Goal: Information Seeking & Learning: Learn about a topic

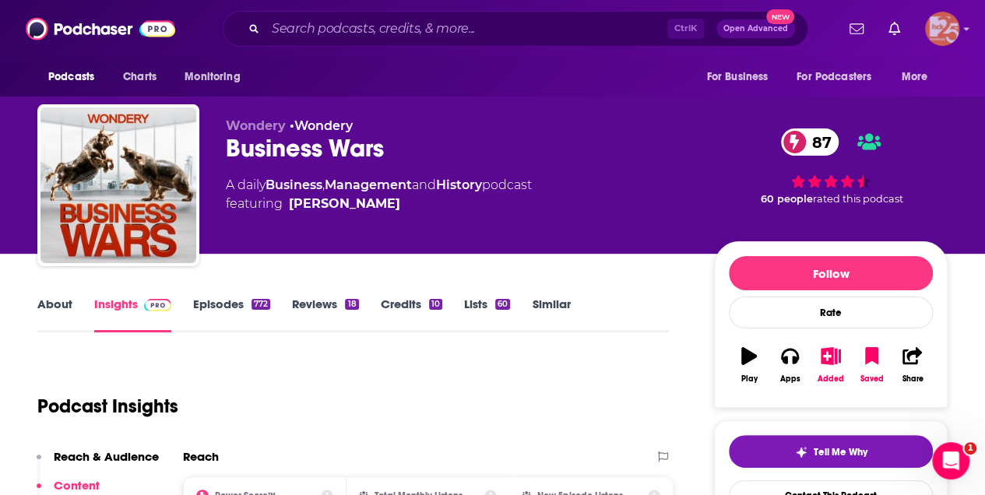
click at [936, 27] on img "Logged in as kerrifulks" at bounding box center [942, 29] width 34 height 34
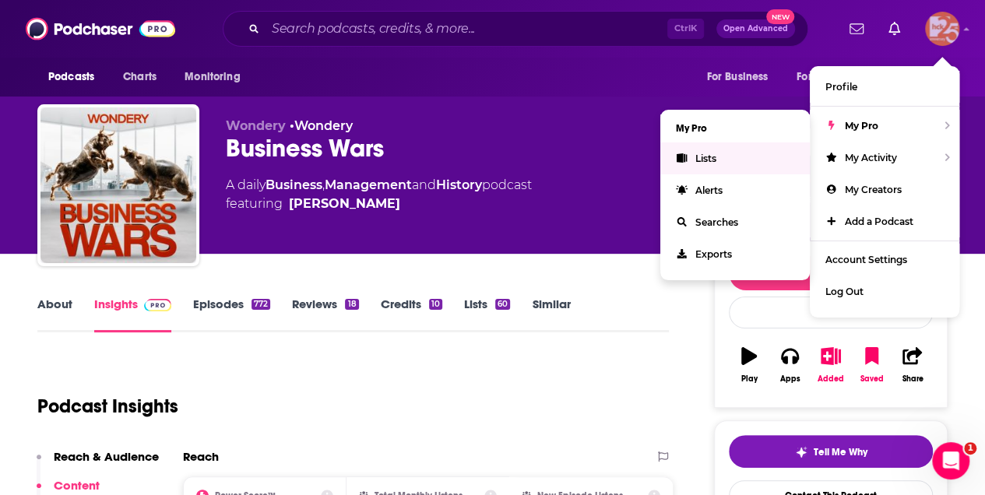
click at [709, 160] on span "Lists" at bounding box center [706, 159] width 21 height 12
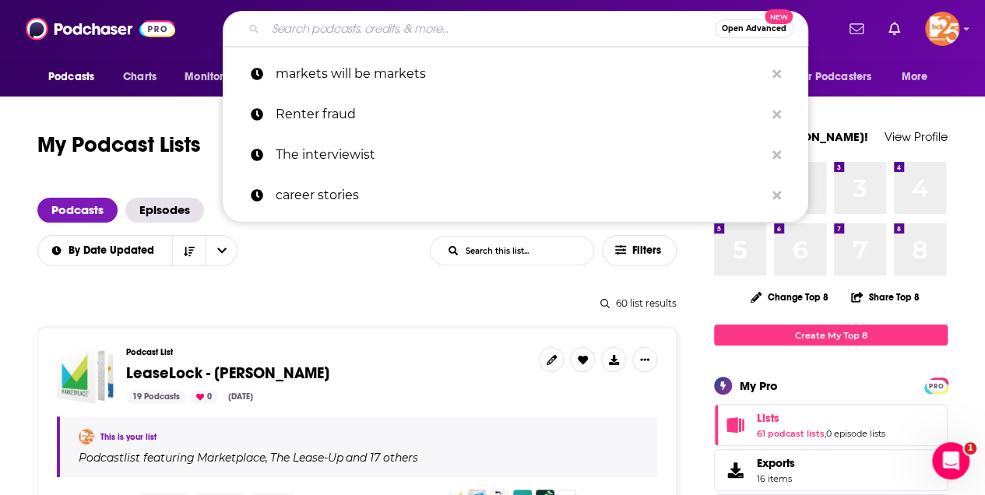
click at [297, 37] on input "Search podcasts, credits, & more..." at bounding box center [490, 28] width 449 height 25
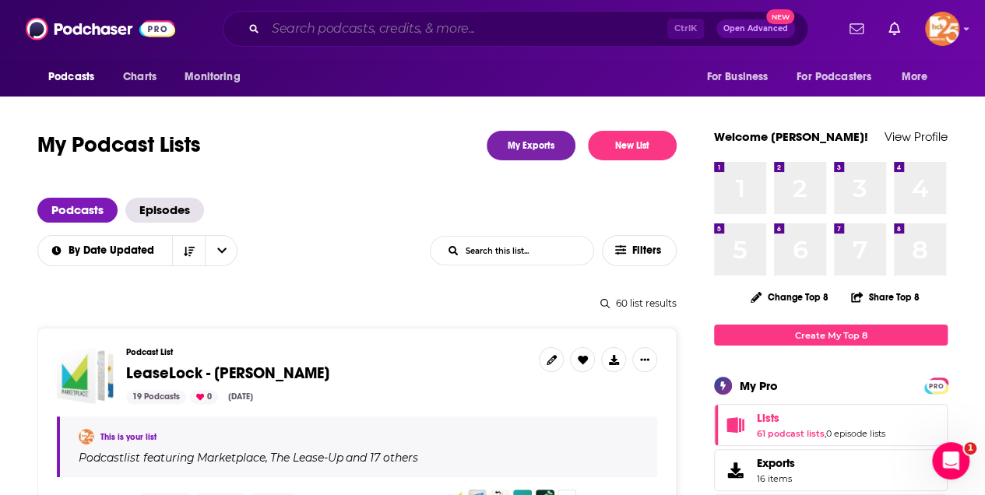
click at [303, 29] on input "Search podcasts, credits, & more..." at bounding box center [467, 28] width 402 height 25
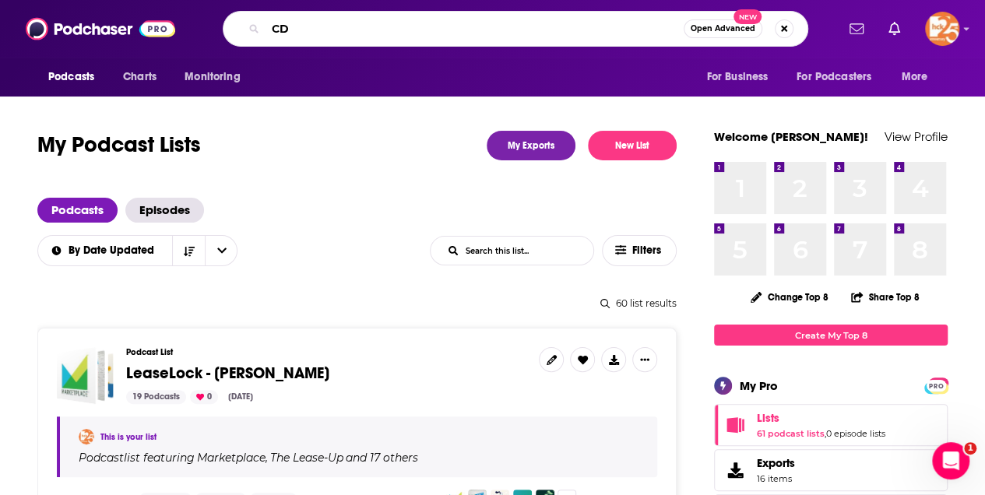
type input "CDL"
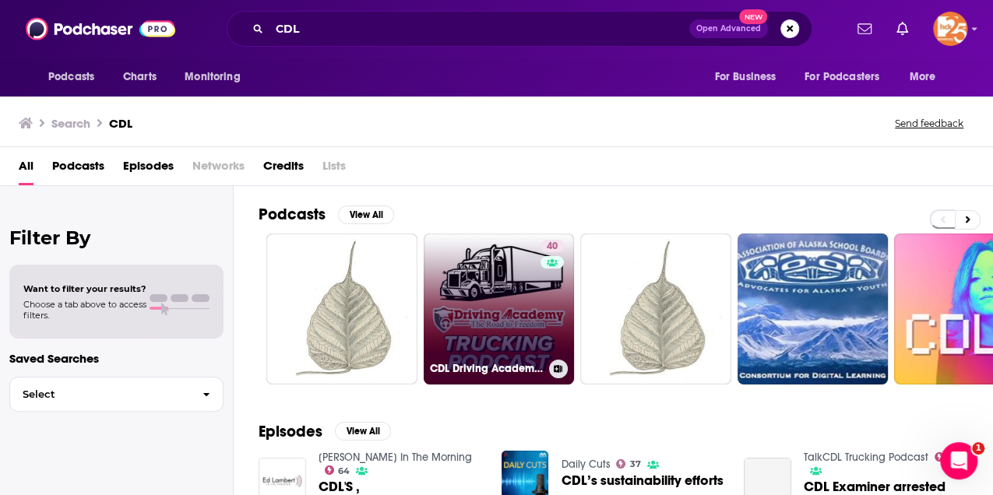
click at [516, 340] on link "40 CDL Driving Academy Podcast" at bounding box center [499, 309] width 151 height 151
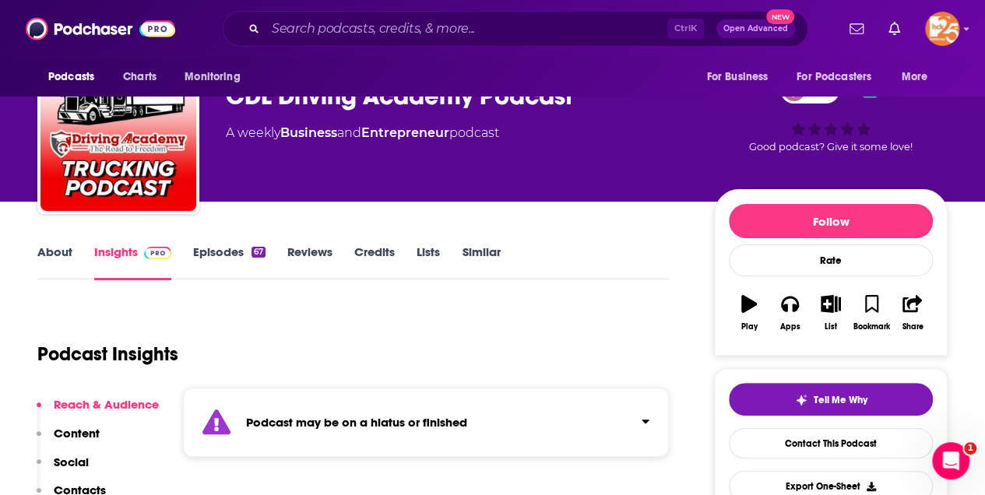
scroll to position [51, 0]
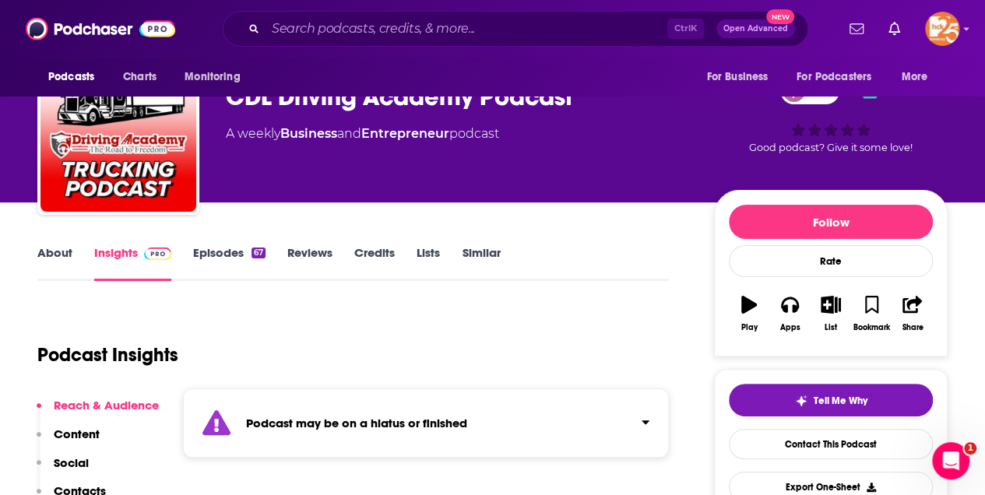
click at [224, 252] on link "Episodes 67" at bounding box center [229, 263] width 72 height 36
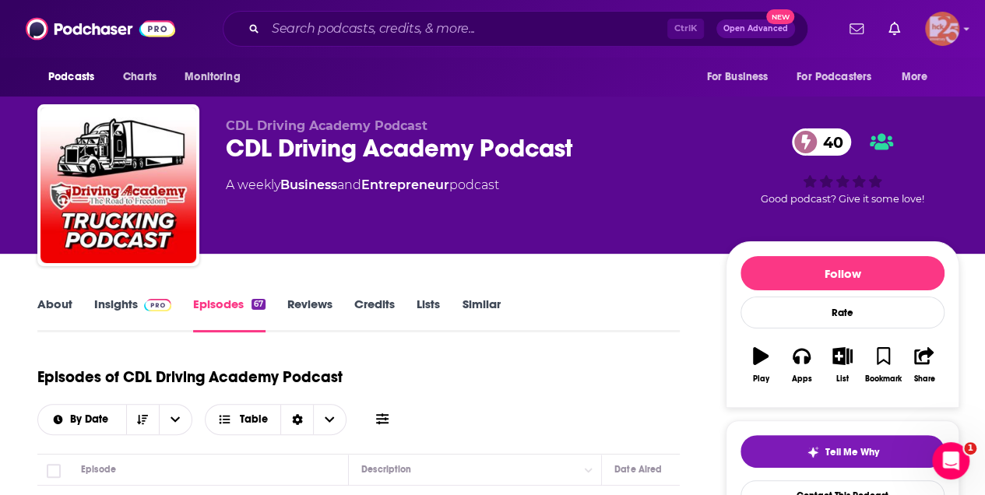
click at [933, 31] on img "Logged in as kerrifulks" at bounding box center [942, 29] width 34 height 34
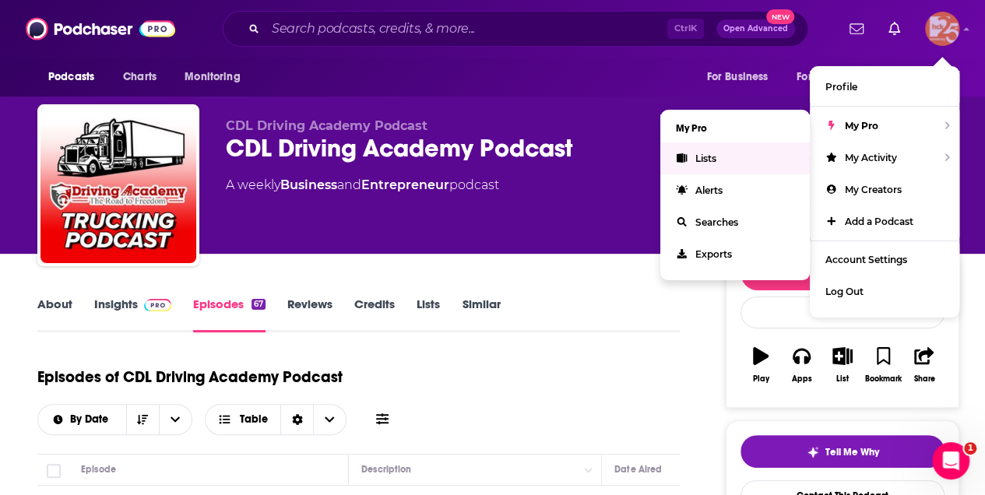
click at [715, 153] on span "Lists" at bounding box center [706, 159] width 21 height 12
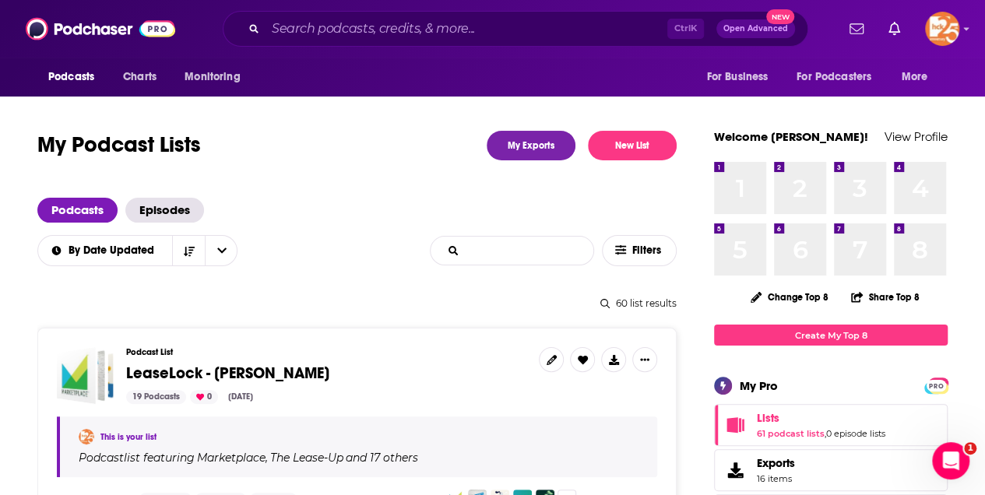
click at [491, 251] on input "List Search Input" at bounding box center [512, 251] width 163 height 28
type input "Ancora"
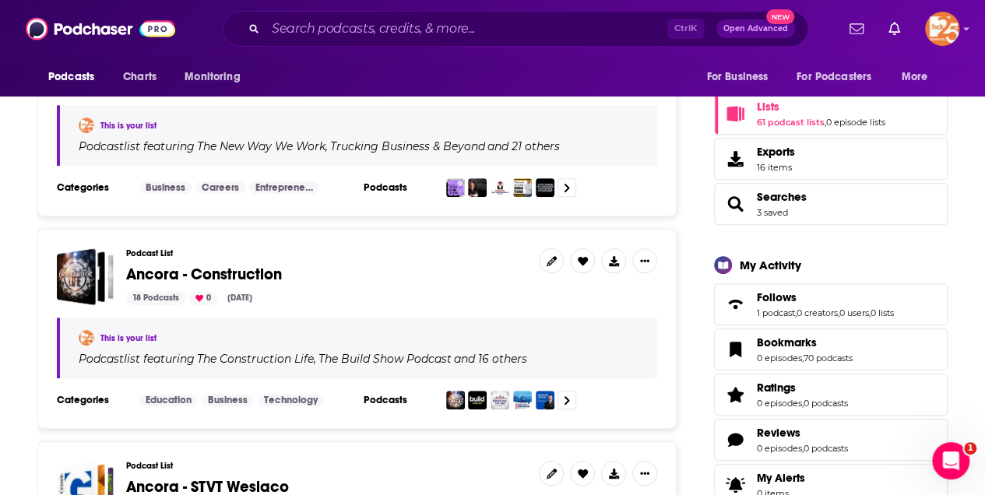
scroll to position [104, 0]
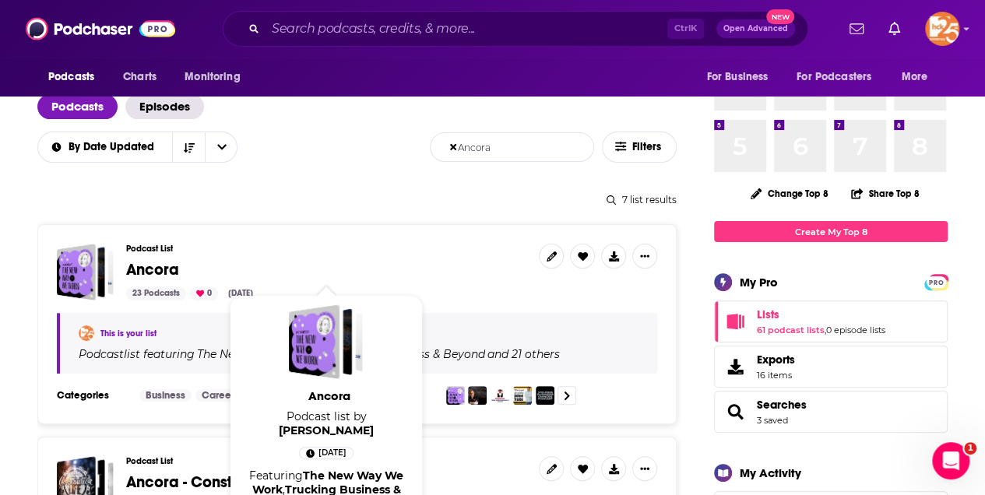
click at [156, 268] on span "Ancora" at bounding box center [152, 269] width 53 height 19
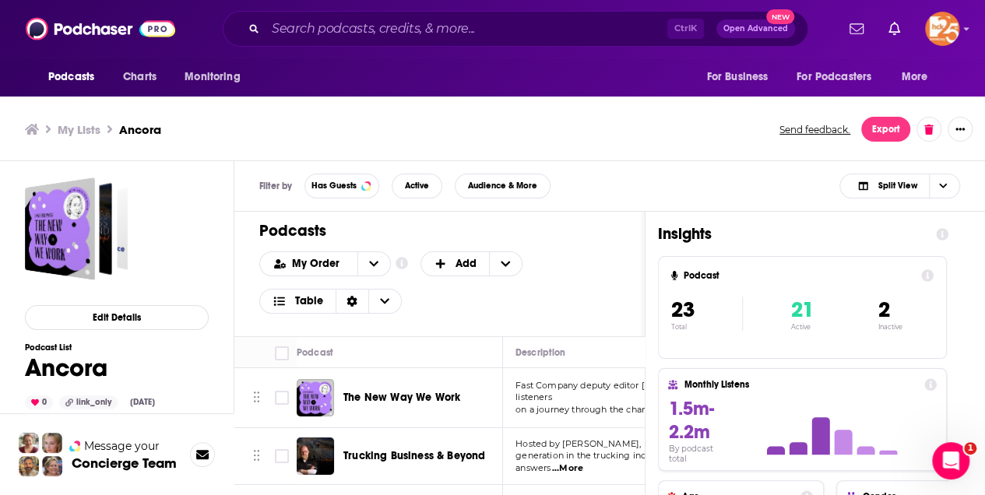
scroll to position [5, 0]
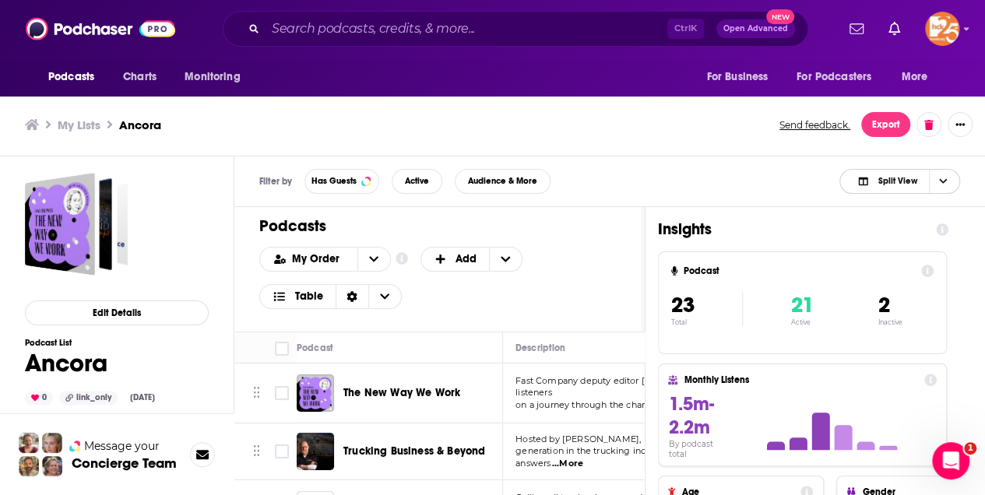
click at [908, 178] on span "Split View" at bounding box center [897, 181] width 39 height 9
click at [897, 235] on span "Podcast Only" at bounding box center [909, 233] width 77 height 9
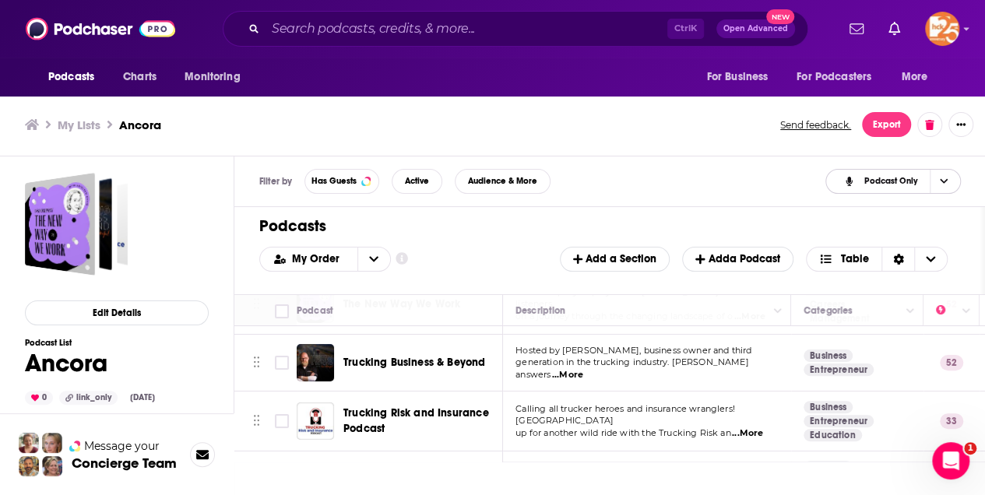
scroll to position [0, 0]
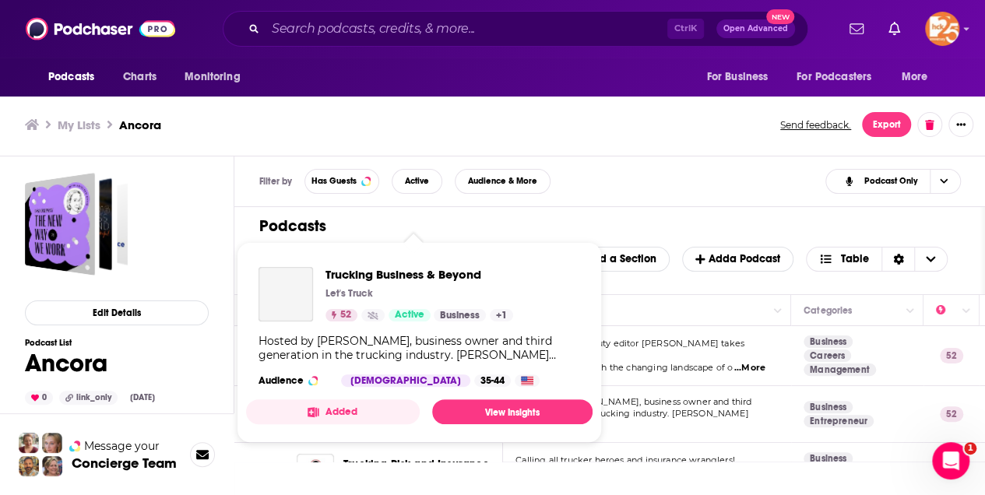
click at [375, 410] on div "Podcasts Charts Monitoring Ctrl K Open Advanced New For Business For Podcasters…" at bounding box center [492, 245] width 985 height 500
click at [366, 270] on span "Trucking Business & Beyond" at bounding box center [420, 274] width 188 height 15
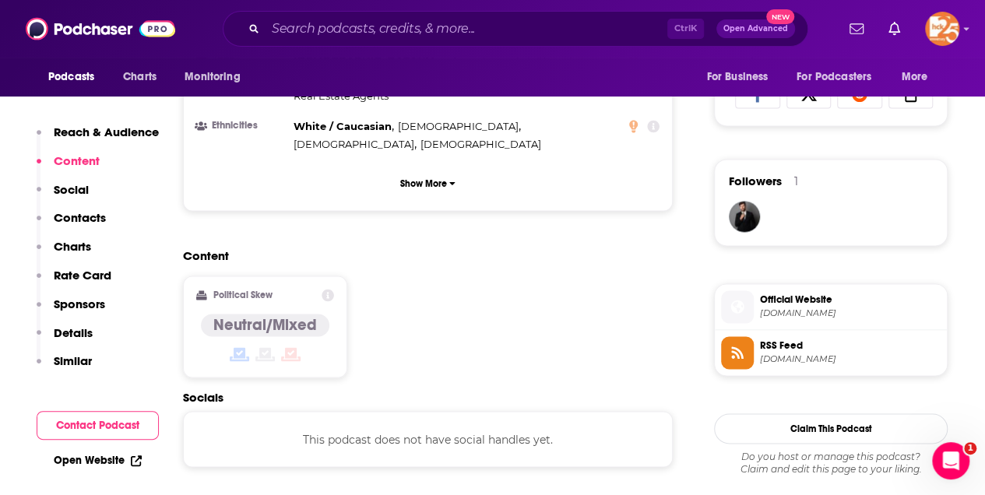
scroll to position [1298, 0]
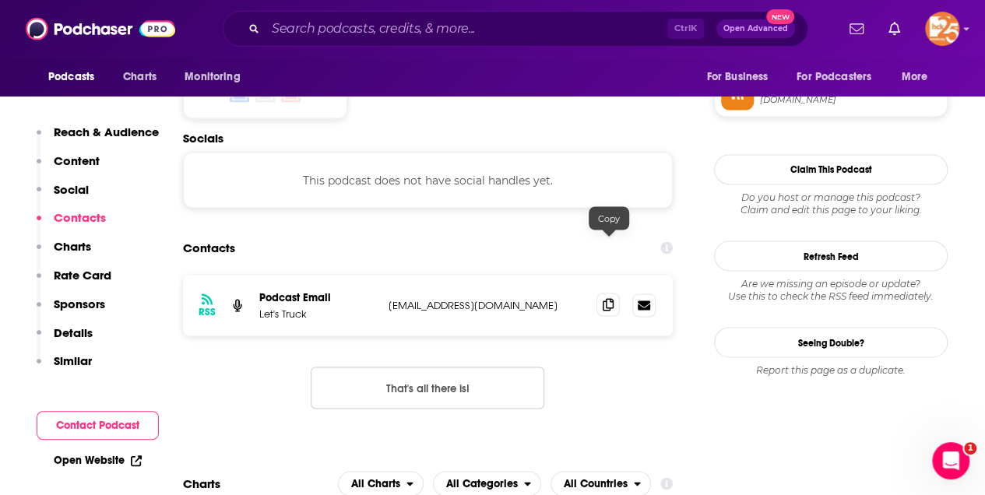
click at [607, 298] on icon at bounding box center [608, 304] width 11 height 12
click at [612, 298] on icon at bounding box center [608, 304] width 11 height 12
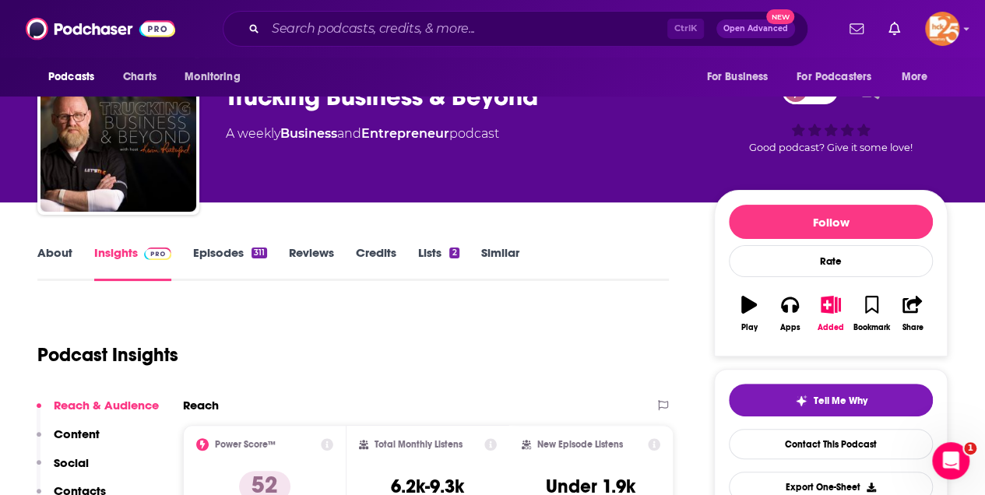
scroll to position [0, 0]
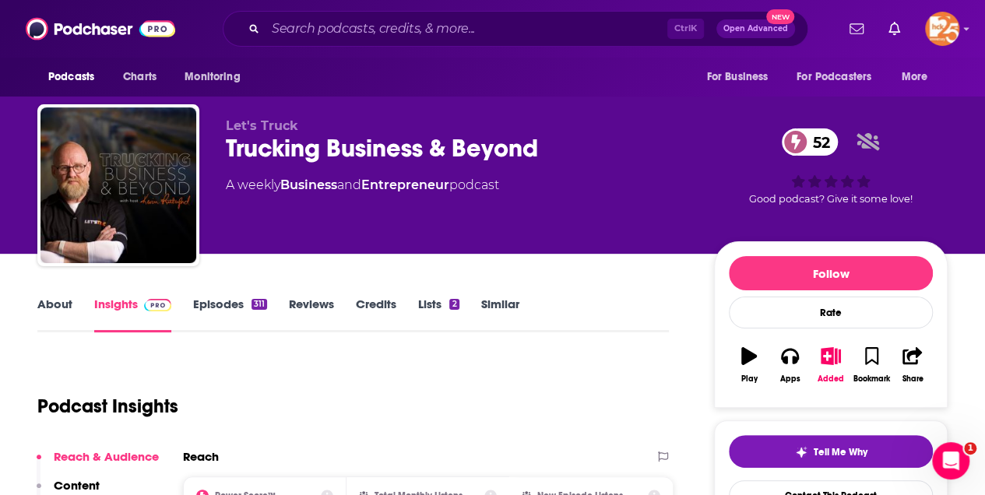
click at [60, 301] on link "About" at bounding box center [54, 315] width 35 height 36
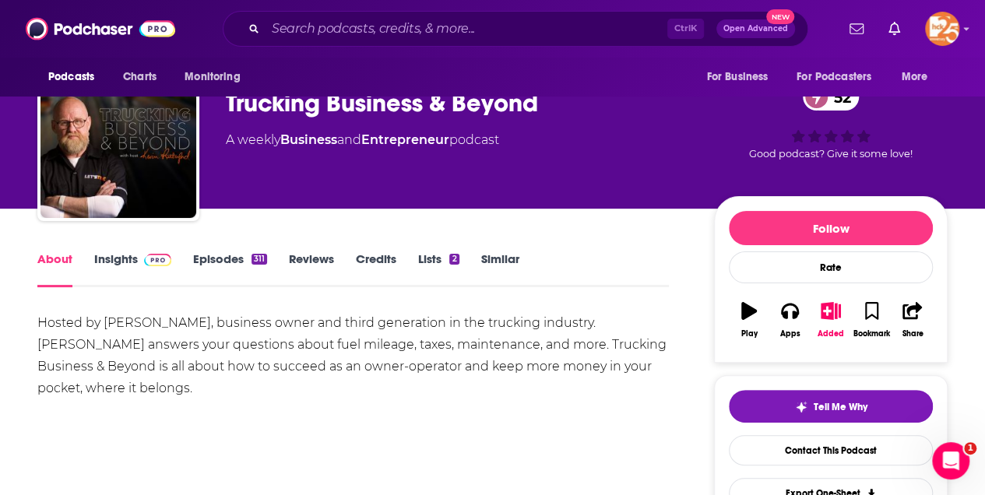
scroll to position [51, 0]
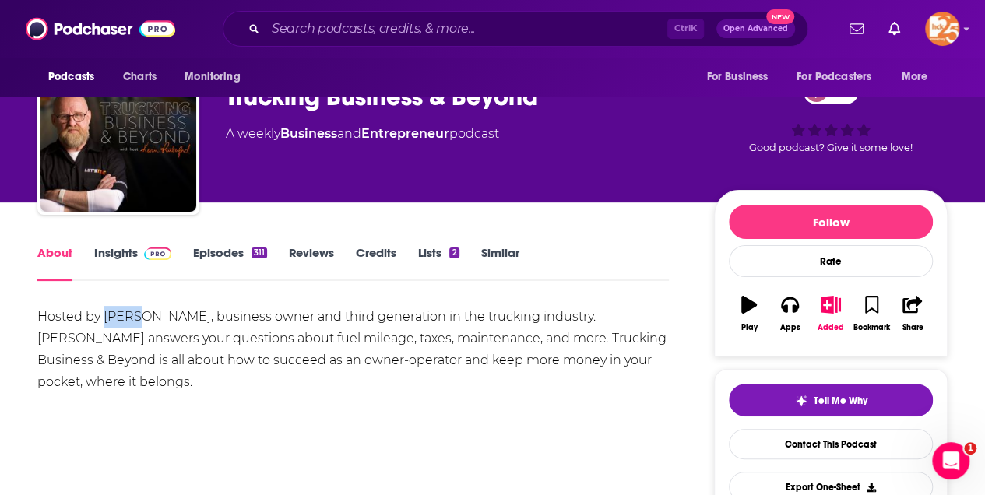
drag, startPoint x: 104, startPoint y: 321, endPoint x: 137, endPoint y: 317, distance: 32.9
click at [137, 317] on div "Hosted by [PERSON_NAME], business owner and third generation in the trucking in…" at bounding box center [353, 349] width 632 height 87
copy div "[PERSON_NAME]"
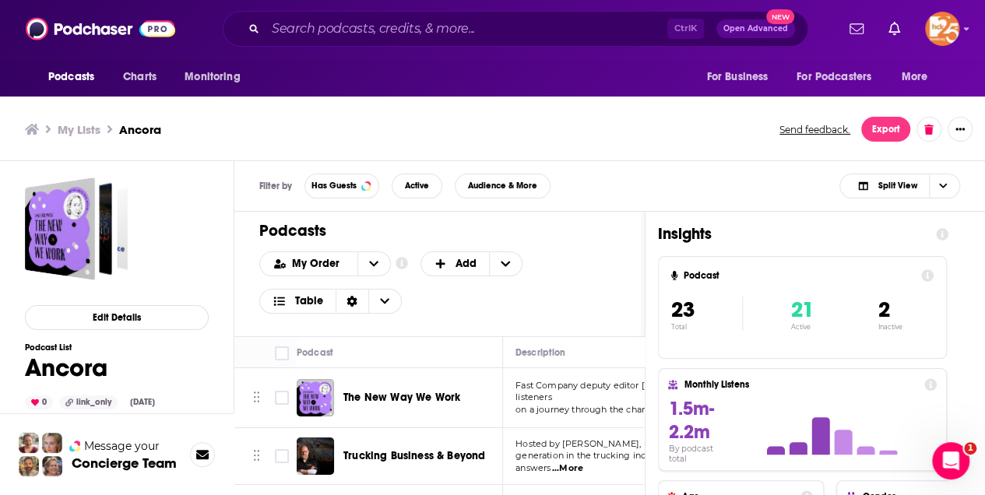
scroll to position [5, 0]
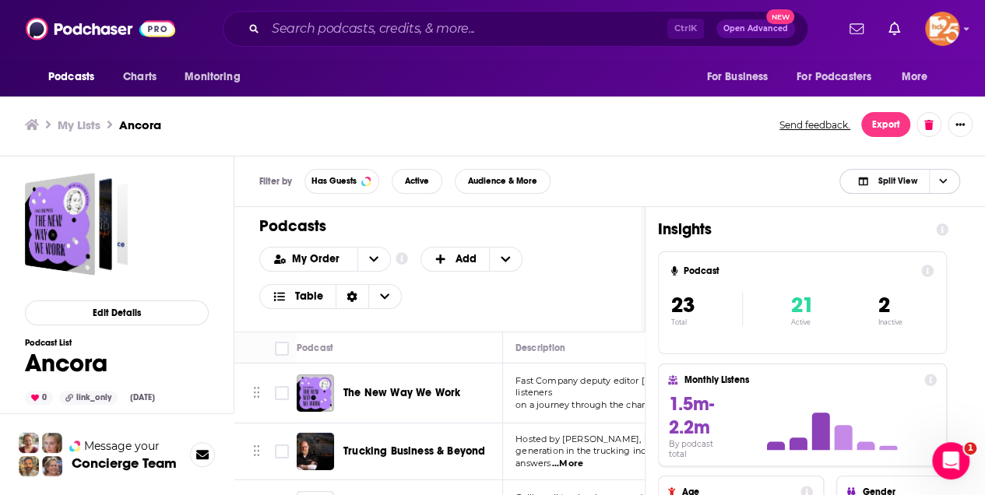
click at [865, 182] on icon "Choose View" at bounding box center [864, 181] width 12 height 9
click at [892, 229] on span "Podcast Only" at bounding box center [909, 233] width 77 height 9
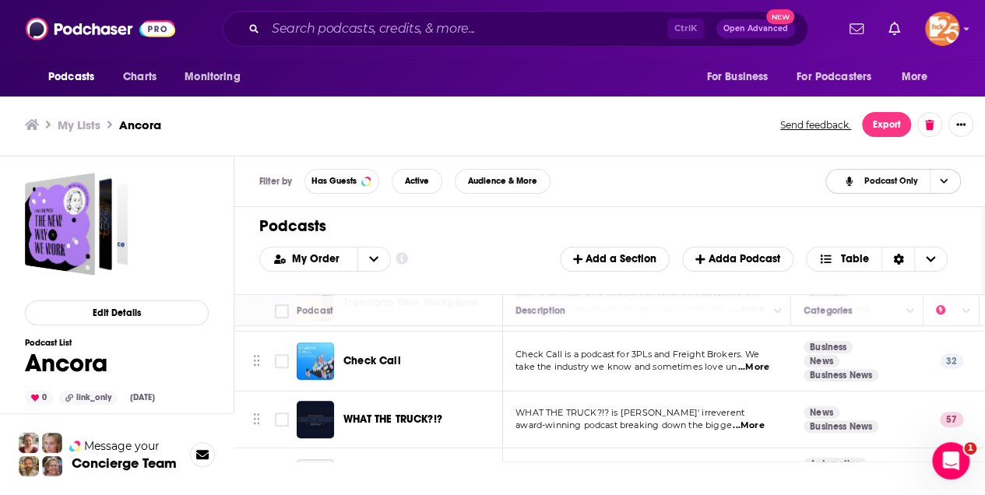
scroll to position [571, 0]
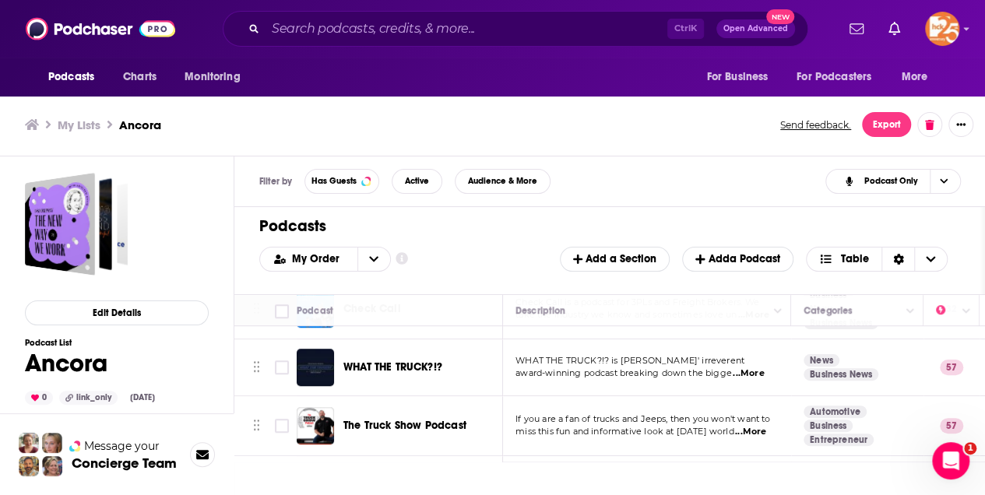
click at [400, 365] on div "Podcasts Charts Monitoring Ctrl K Open Advanced New For Business For Podcasters…" at bounding box center [492, 245] width 985 height 500
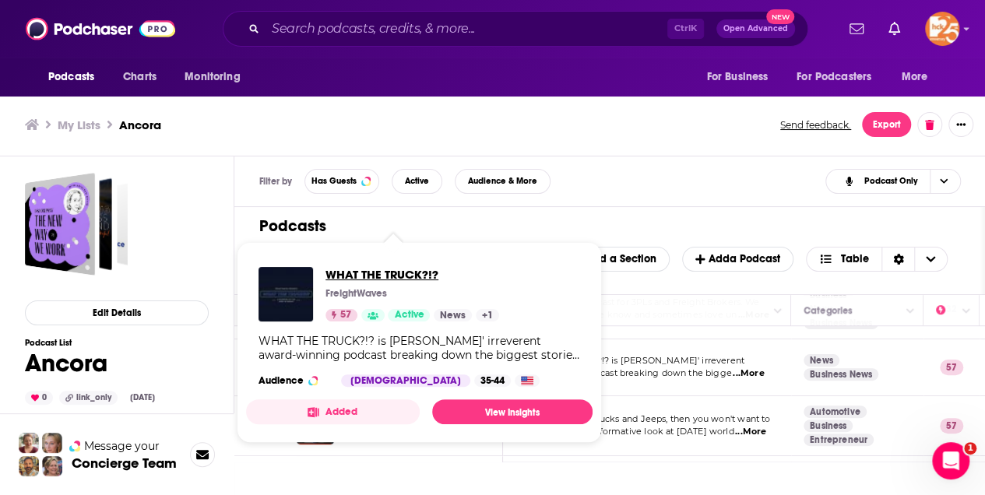
click at [372, 272] on span "WHAT THE TRUCK?!?" at bounding box center [413, 274] width 174 height 15
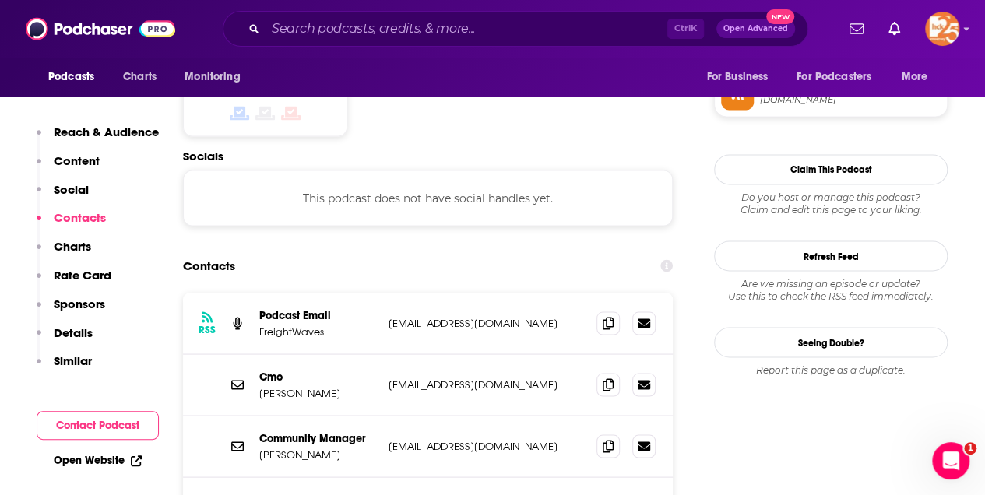
scroll to position [1350, 0]
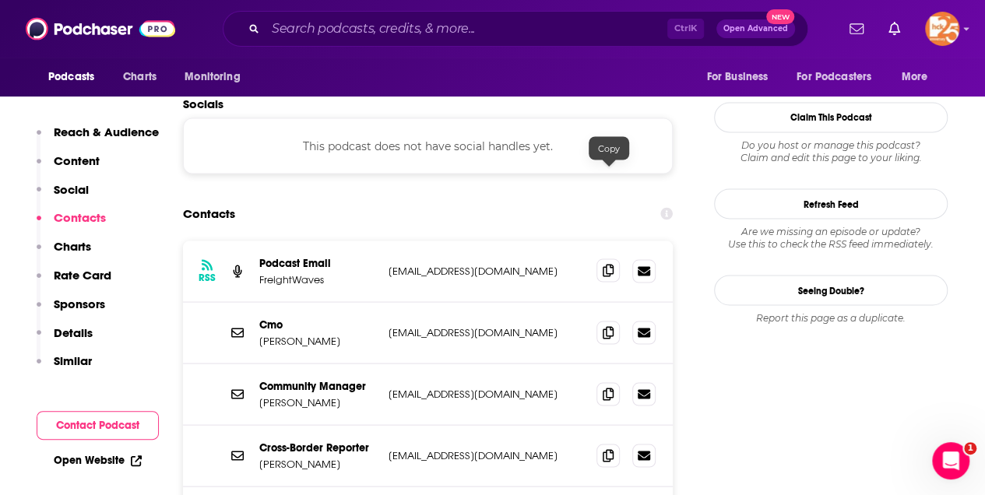
click at [608, 264] on icon at bounding box center [608, 270] width 11 height 12
click at [607, 264] on icon at bounding box center [608, 270] width 11 height 12
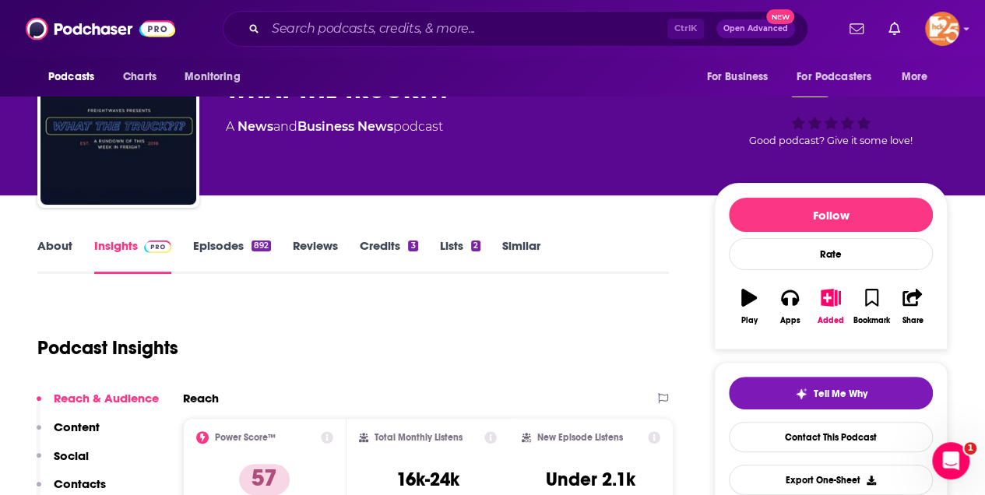
scroll to position [0, 0]
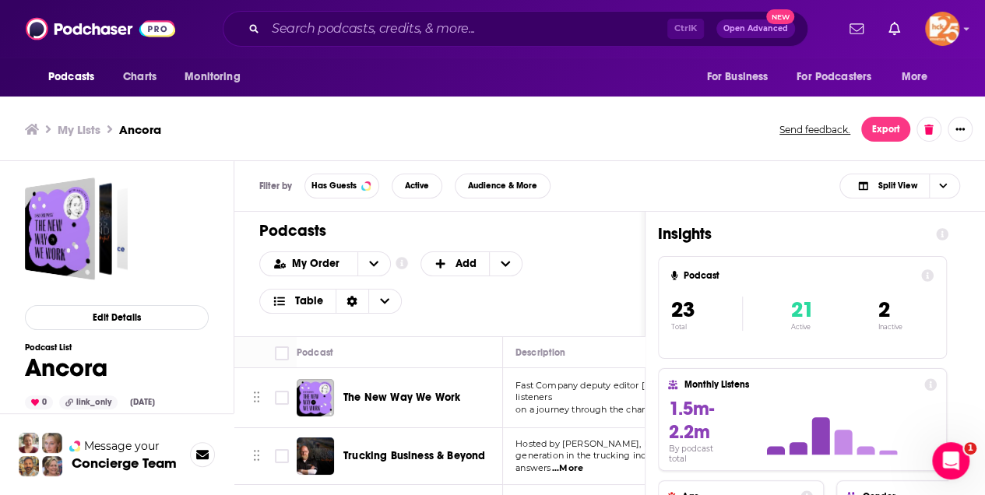
click at [897, 169] on div "Filter by Has Guests Active Audience & More Split View" at bounding box center [609, 186] width 751 height 51
click at [890, 176] on span "Split View" at bounding box center [887, 186] width 86 height 22
click at [889, 235] on span "Podcast Only" at bounding box center [909, 238] width 77 height 9
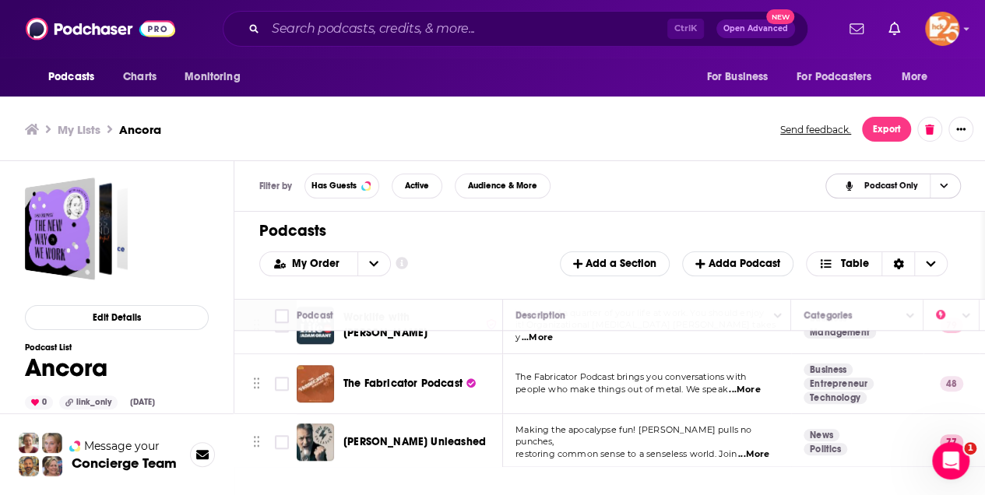
scroll to position [899, 0]
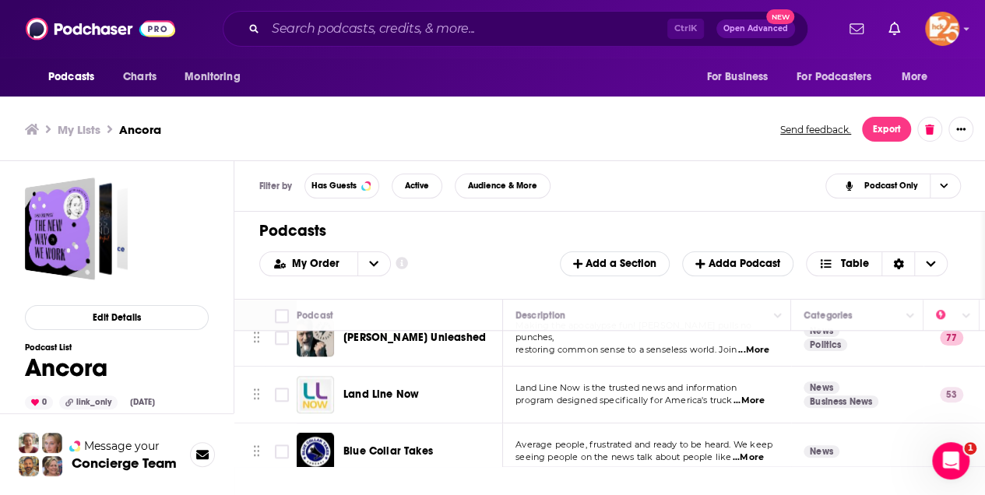
click at [759, 395] on span "...More" at bounding box center [749, 401] width 31 height 12
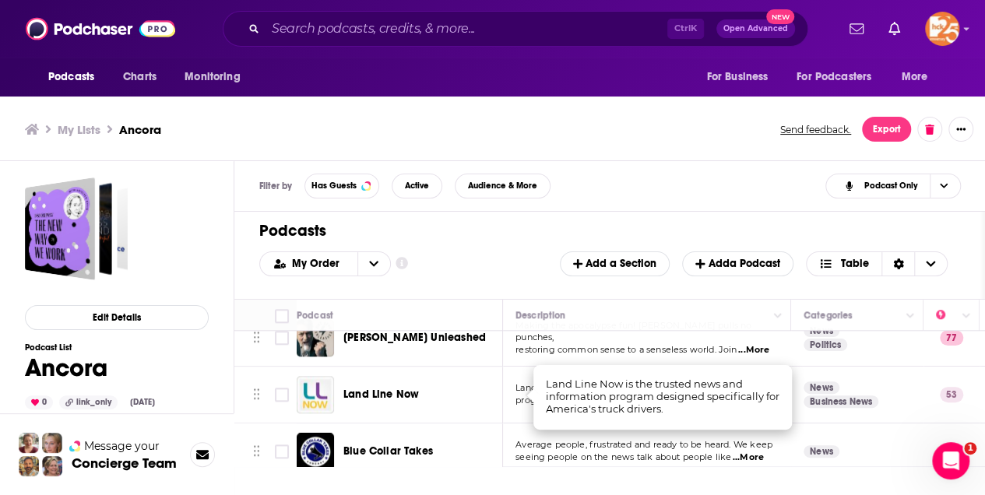
click at [366, 385] on div "Podcasts Charts Monitoring Ctrl K Open Advanced New For Business For Podcasters…" at bounding box center [492, 250] width 985 height 500
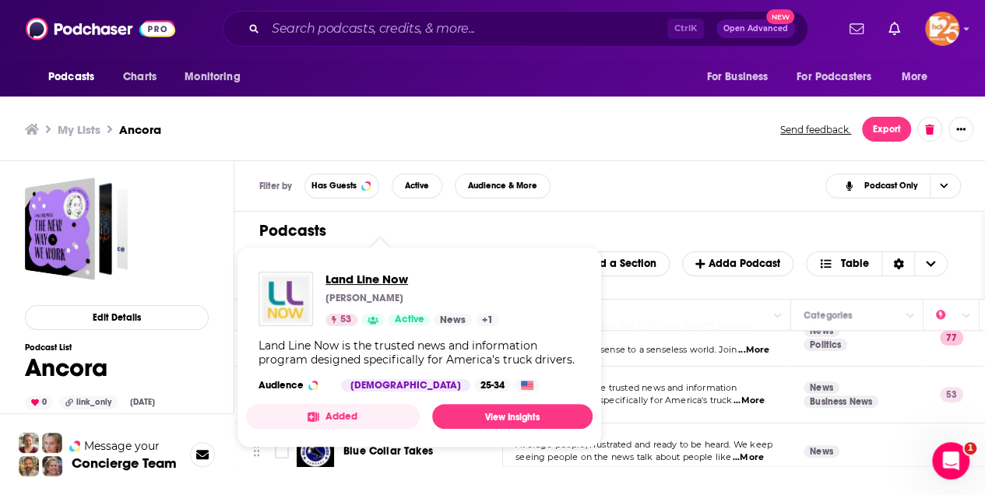
click at [354, 280] on span "Land Line Now" at bounding box center [413, 279] width 174 height 15
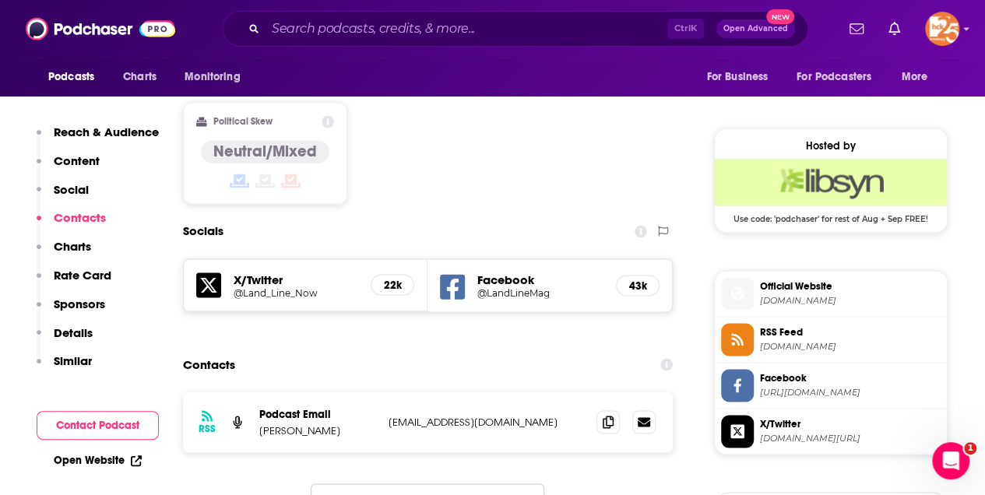
scroll to position [1298, 0]
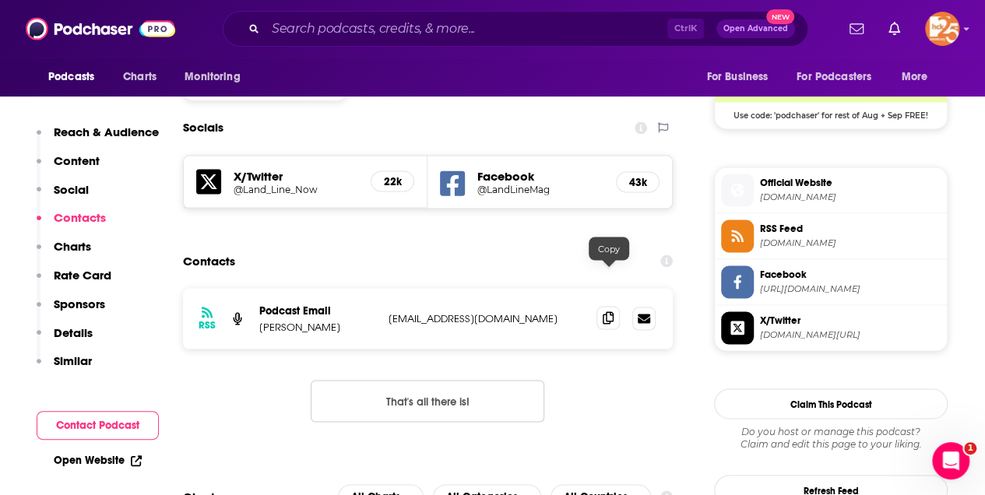
click at [604, 312] on icon at bounding box center [608, 318] width 11 height 12
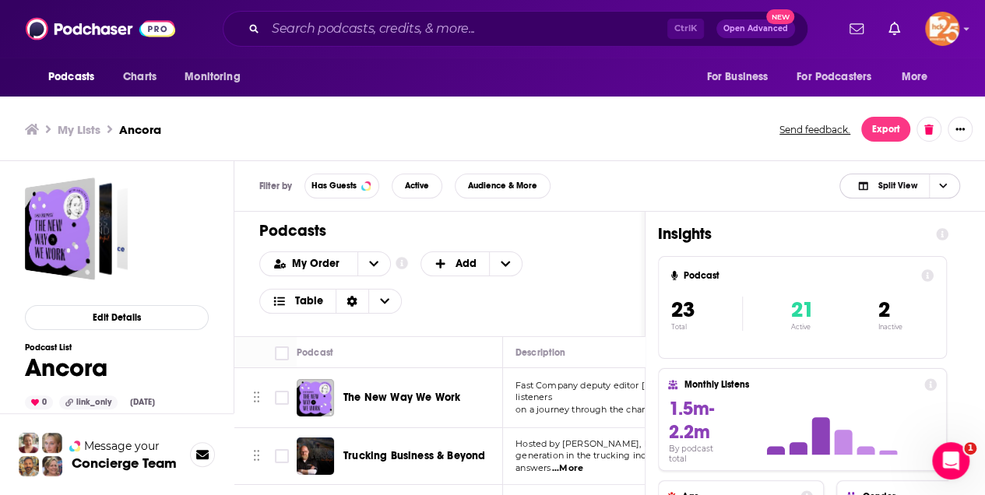
click at [897, 185] on span "Split View" at bounding box center [897, 185] width 39 height 9
click at [889, 238] on span "Podcast Only" at bounding box center [909, 238] width 77 height 9
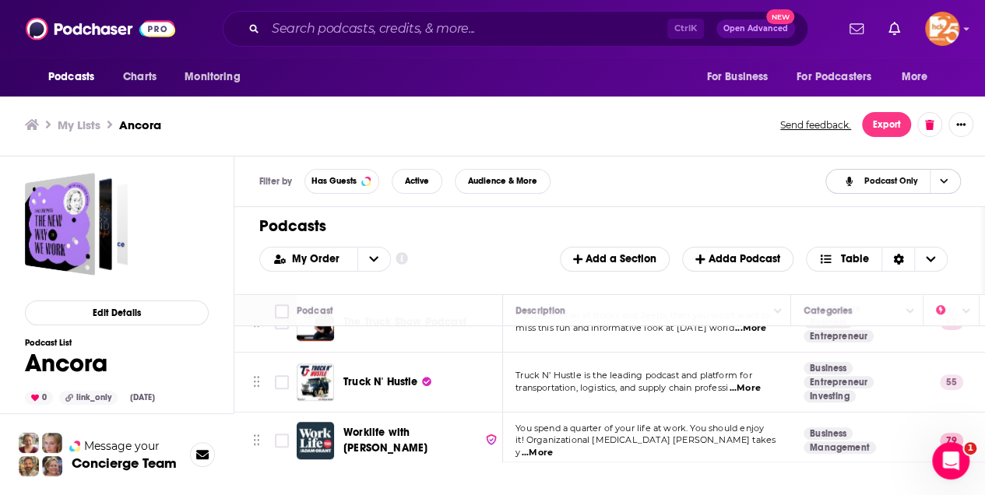
scroll to position [623, 0]
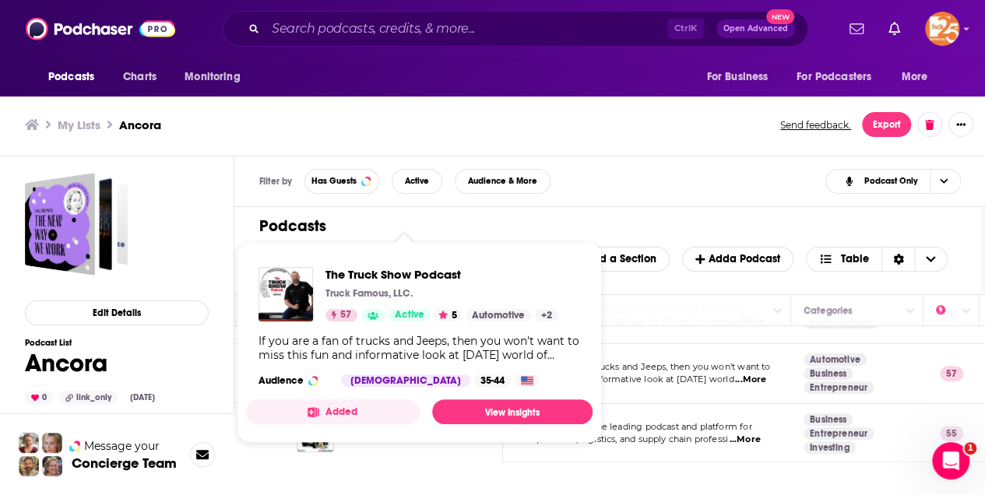
click at [385, 369] on div "The Truck Show Podcast Truck Famous, LLC. 57 Active 5 Automotive + 2 If you are…" at bounding box center [419, 327] width 347 height 145
click at [379, 274] on span "The Truck Show Podcast" at bounding box center [442, 274] width 233 height 15
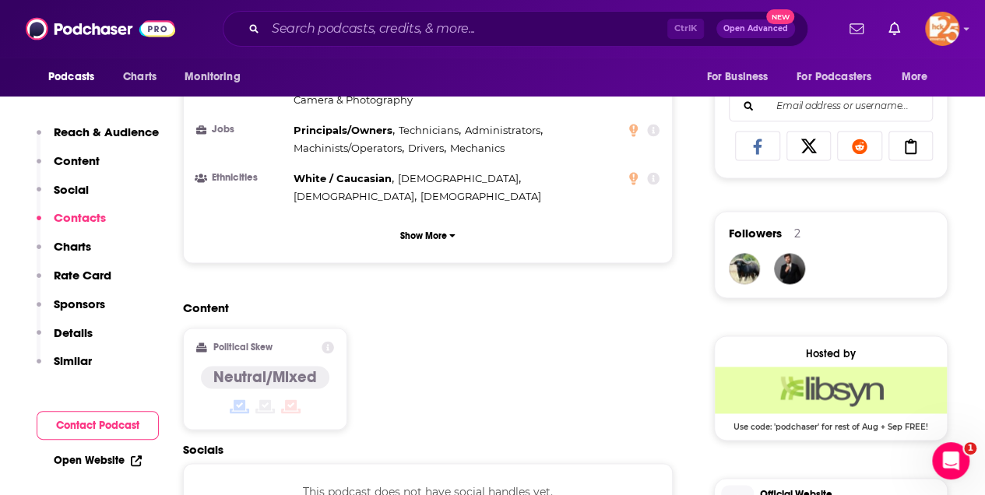
scroll to position [1298, 0]
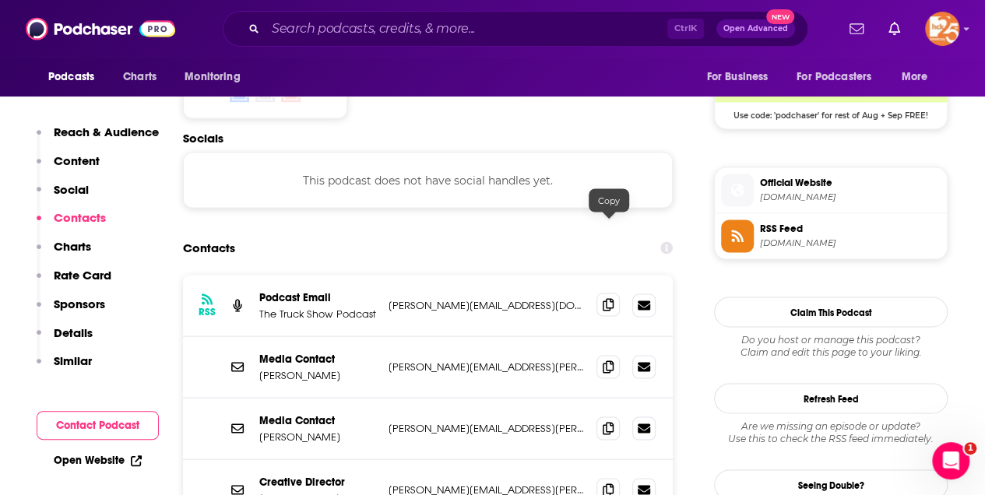
click at [603, 298] on icon at bounding box center [608, 304] width 11 height 12
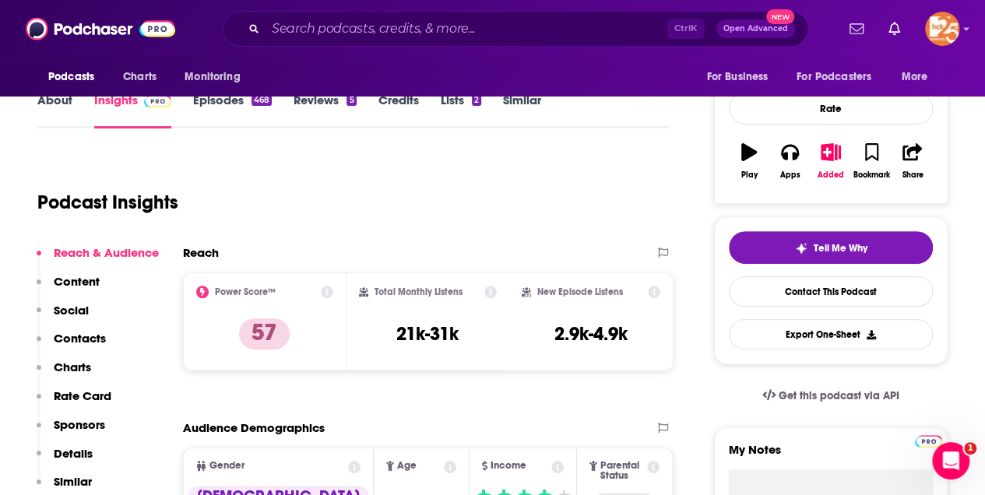
scroll to position [0, 0]
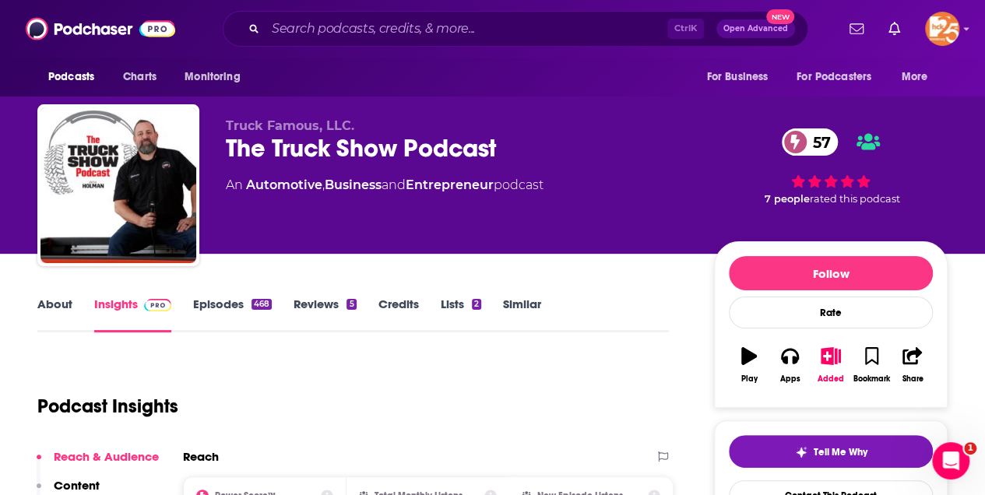
click at [53, 303] on link "About" at bounding box center [54, 315] width 35 height 36
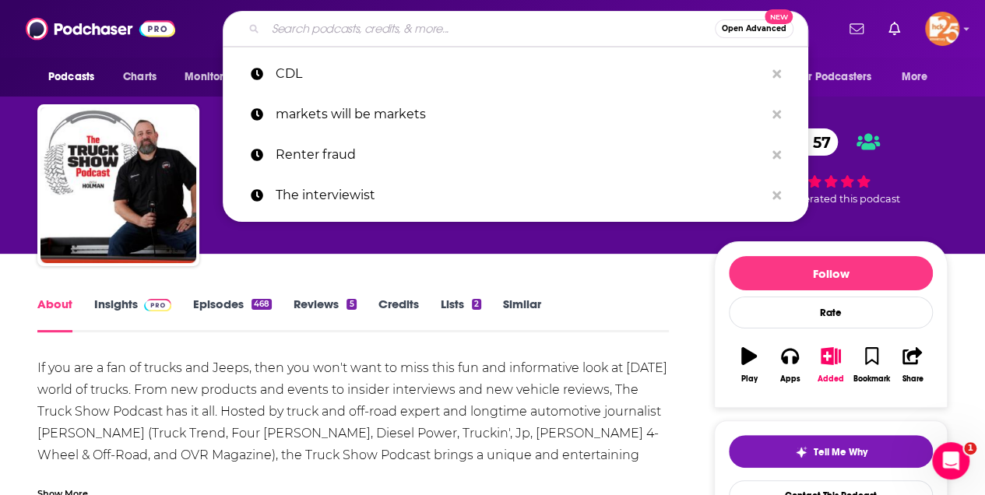
click at [291, 23] on input "Search podcasts, credits, & more..." at bounding box center [490, 28] width 449 height 25
